Goal: Find specific page/section: Find specific page/section

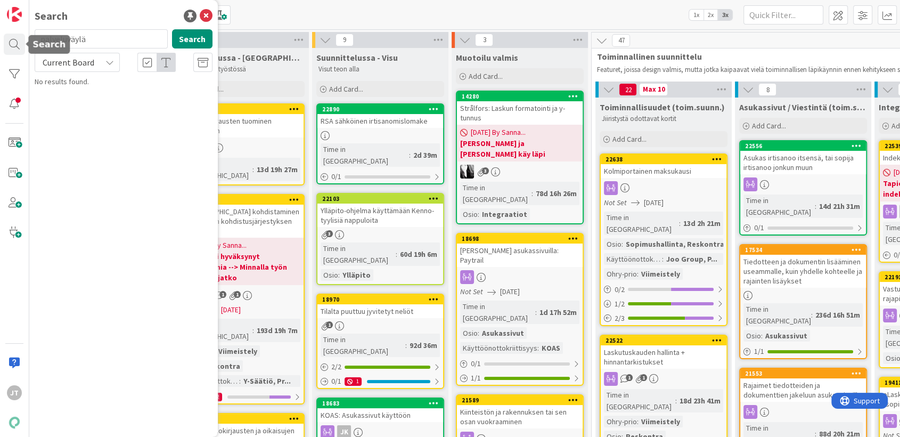
scroll to position [59, 0]
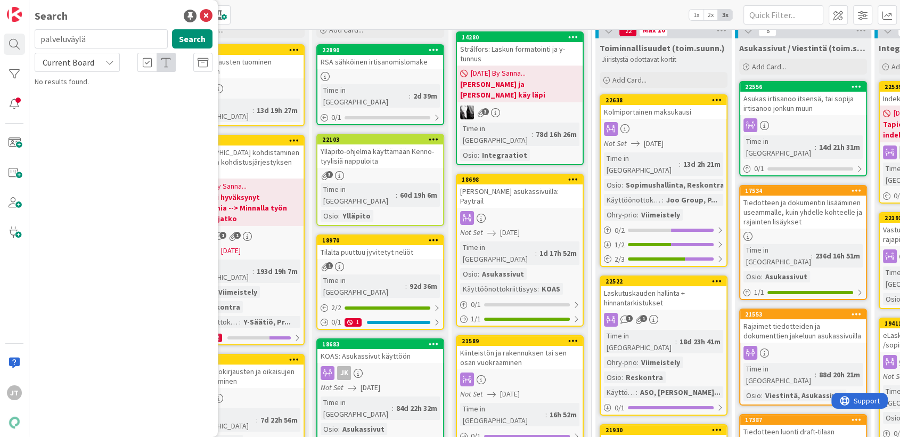
click at [108, 46] on input "palveluväylä" at bounding box center [101, 38] width 133 height 19
type input "ta teema"
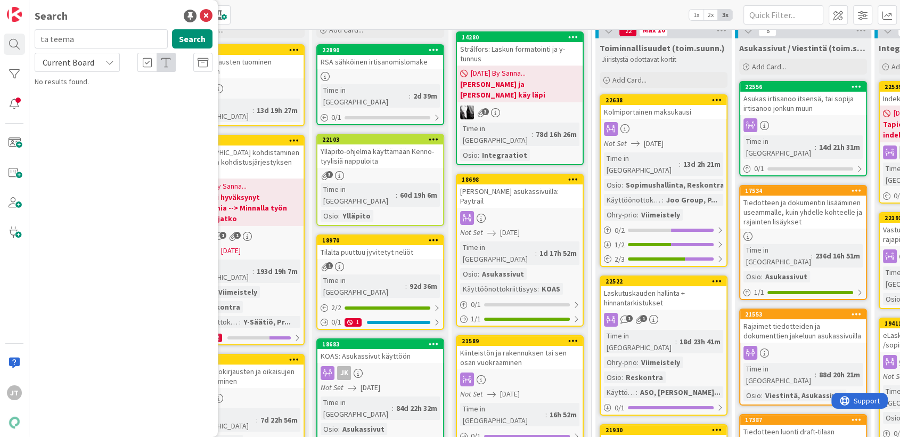
click at [93, 63] on span "Current Board" at bounding box center [67, 62] width 55 height 15
click at [82, 110] on span "All Boards" at bounding box center [95, 107] width 111 height 16
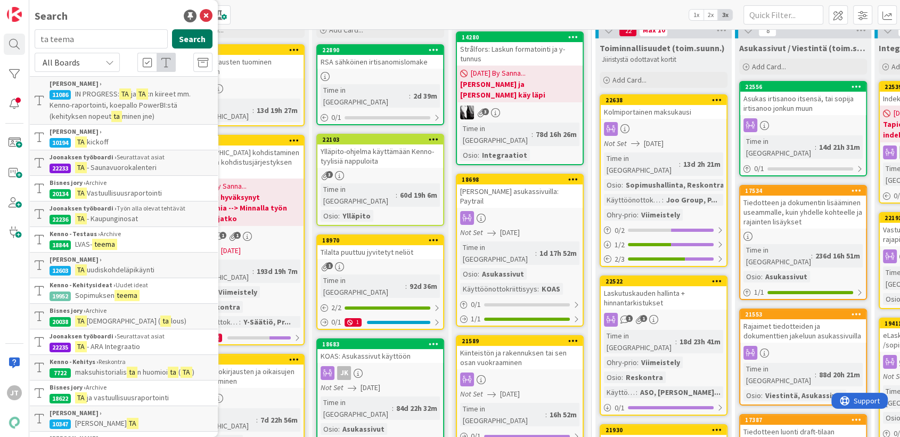
click at [196, 35] on button "Search" at bounding box center [192, 38] width 40 height 19
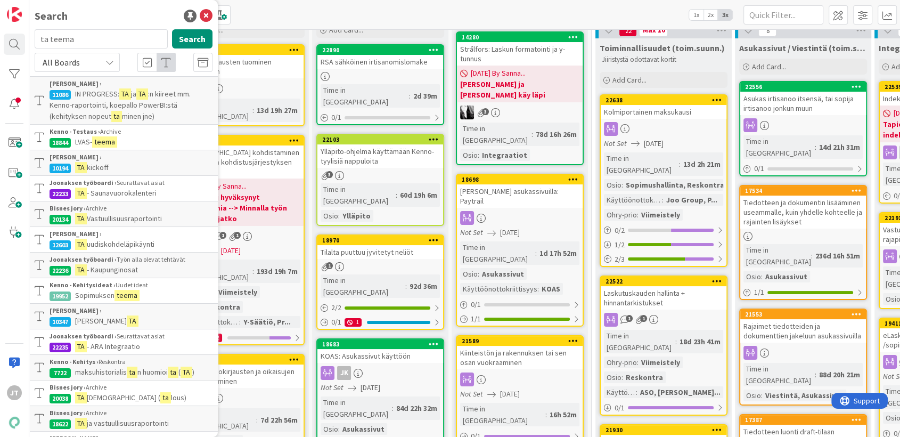
click at [166, 99] on p "IN PROGRESS: TA ja TA :n kiireet mm. Kenno-raportointi, koepallo PowerBI:stä (k…" at bounding box center [131, 105] width 163 height 34
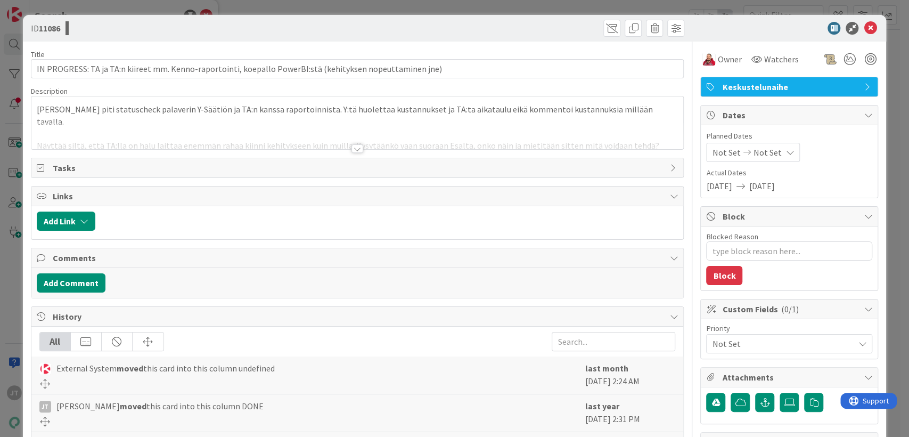
type textarea "x"
click at [864, 27] on icon at bounding box center [870, 28] width 13 height 13
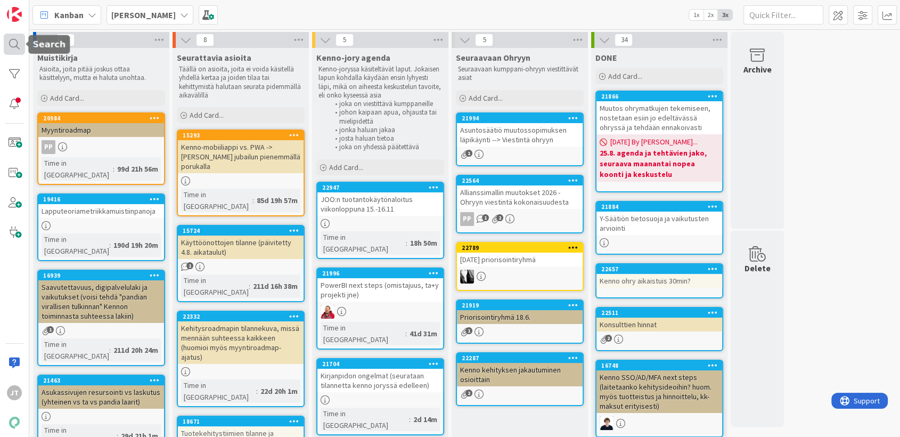
click at [9, 39] on div at bounding box center [14, 44] width 21 height 21
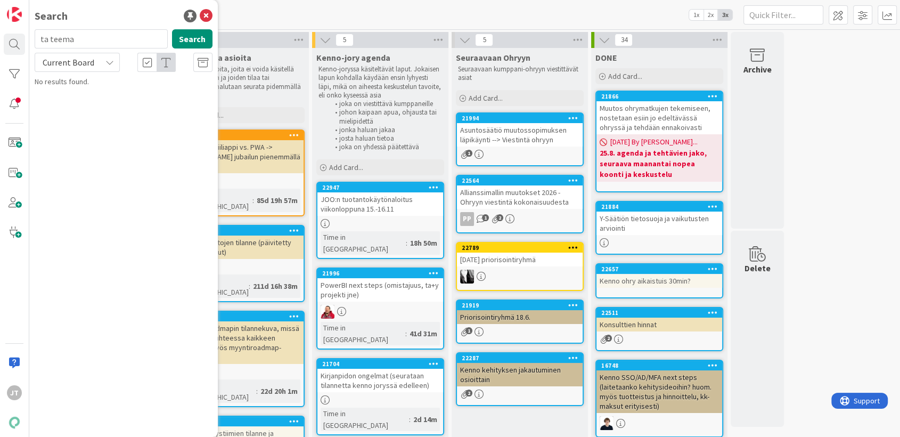
click at [110, 65] on icon at bounding box center [109, 62] width 9 height 9
click at [94, 99] on span "All Boards" at bounding box center [95, 107] width 111 height 16
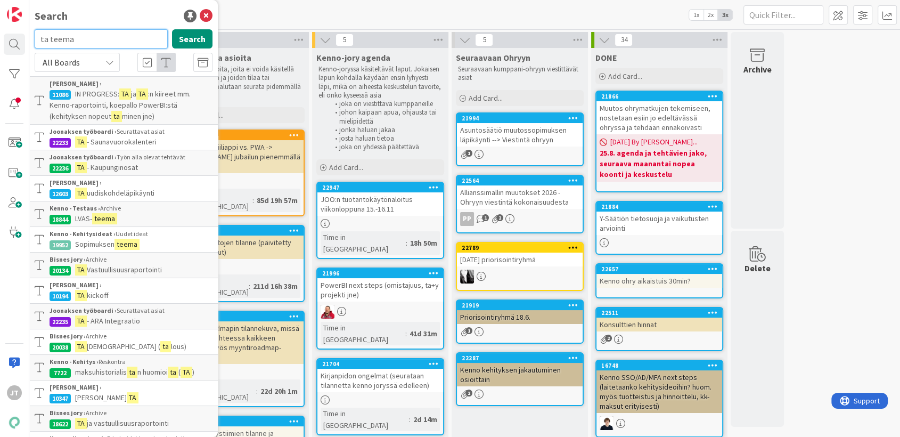
click at [49, 36] on input "ta teema" at bounding box center [101, 38] width 133 height 19
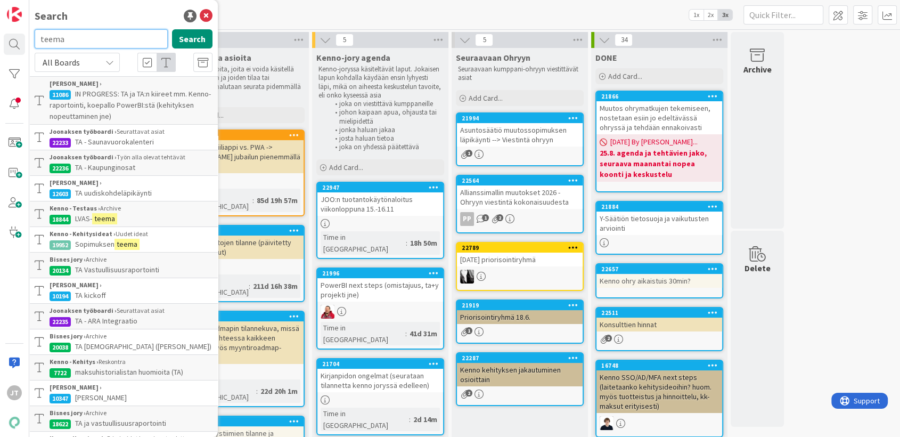
click at [81, 44] on input "teema" at bounding box center [101, 38] width 133 height 19
click at [181, 37] on button "Search" at bounding box center [192, 38] width 40 height 19
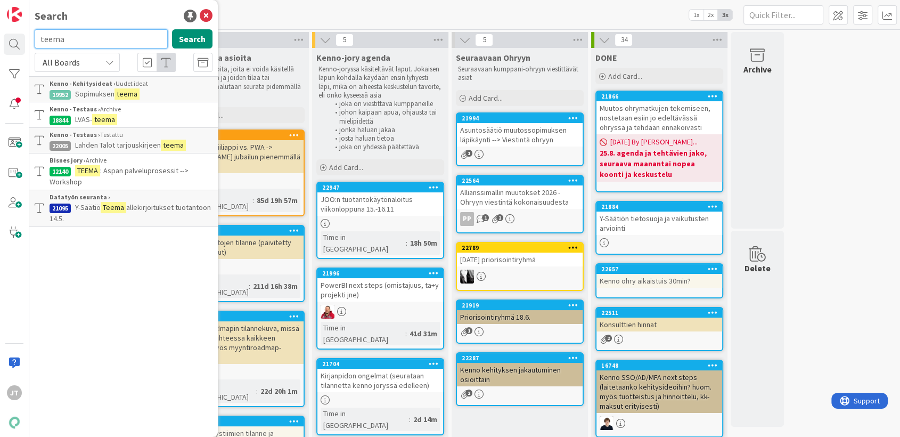
click at [124, 48] on input "teema" at bounding box center [101, 38] width 133 height 19
click at [124, 47] on input "teema" at bounding box center [101, 38] width 133 height 19
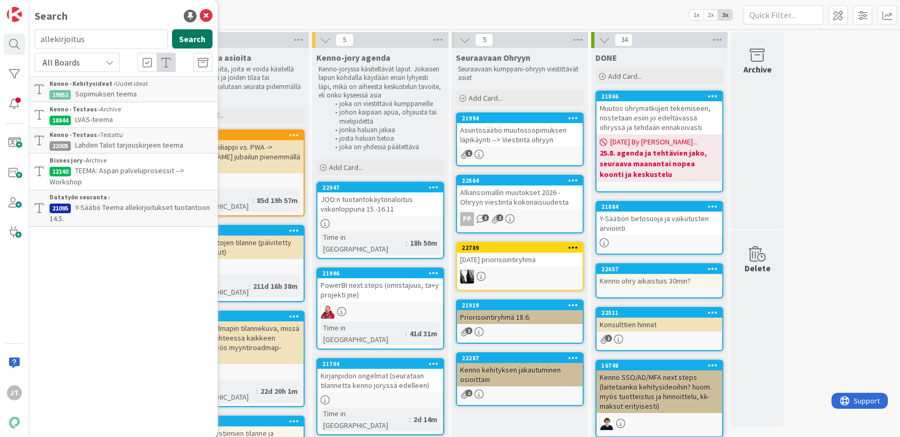
click at [205, 38] on button "Search" at bounding box center [192, 38] width 40 height 19
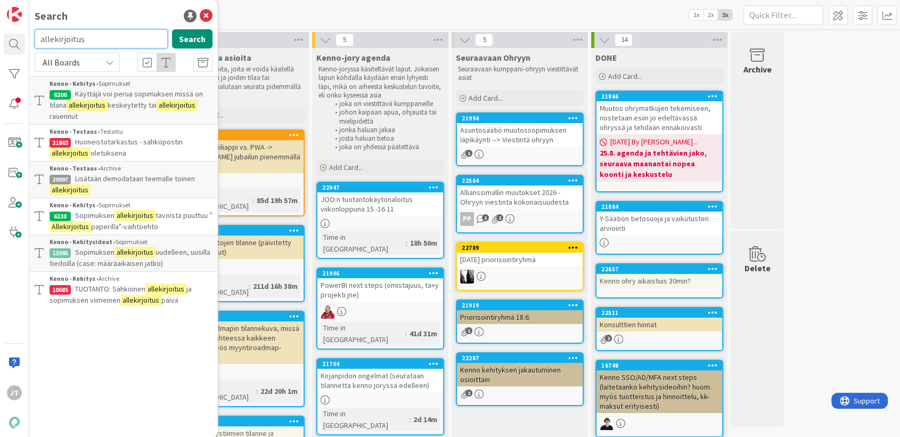
click at [128, 35] on input "allekirjoitus" at bounding box center [101, 38] width 133 height 19
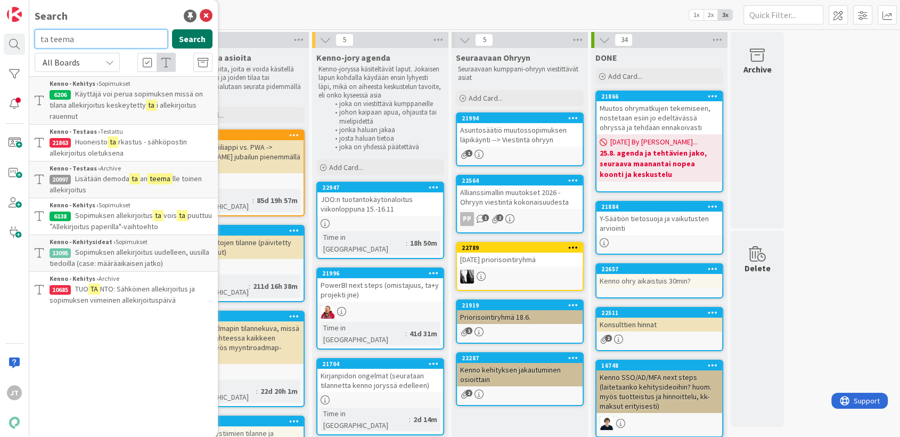
type input "ta teema"
click at [199, 43] on button "Search" at bounding box center [192, 38] width 40 height 19
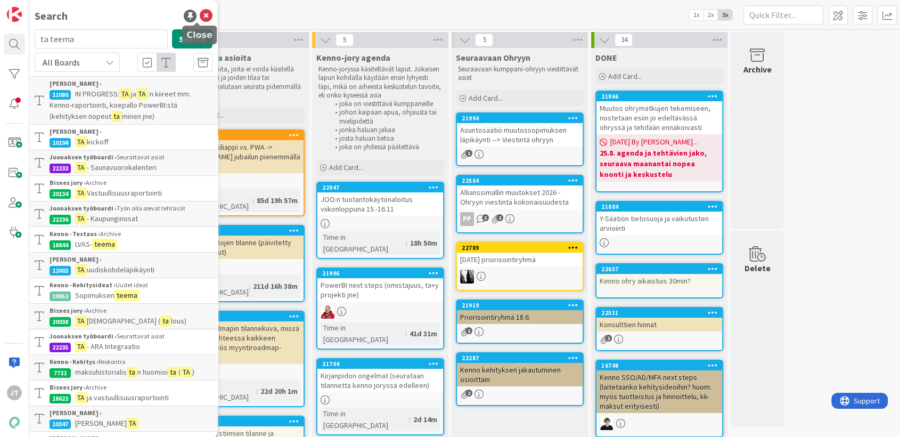
click at [200, 18] on icon at bounding box center [206, 16] width 13 height 13
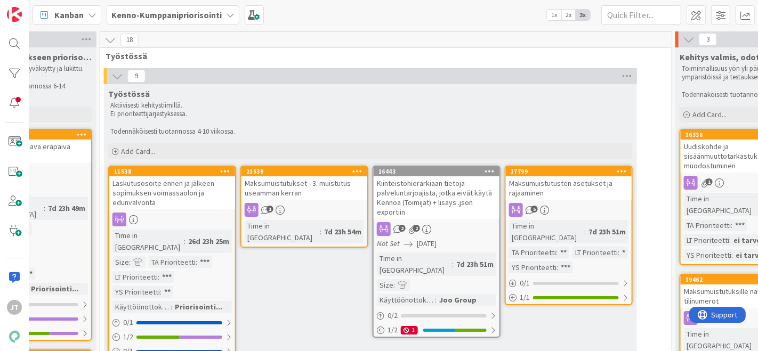
scroll to position [0, 771]
